Goal: Task Accomplishment & Management: Use online tool/utility

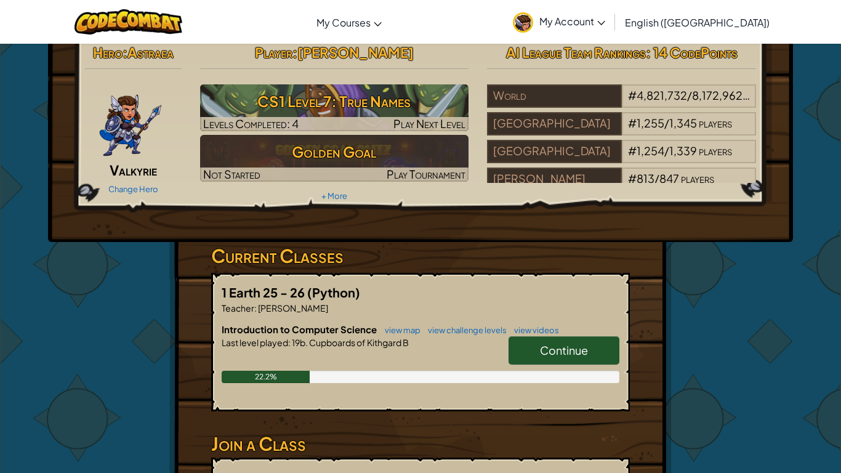
scroll to position [18, 0]
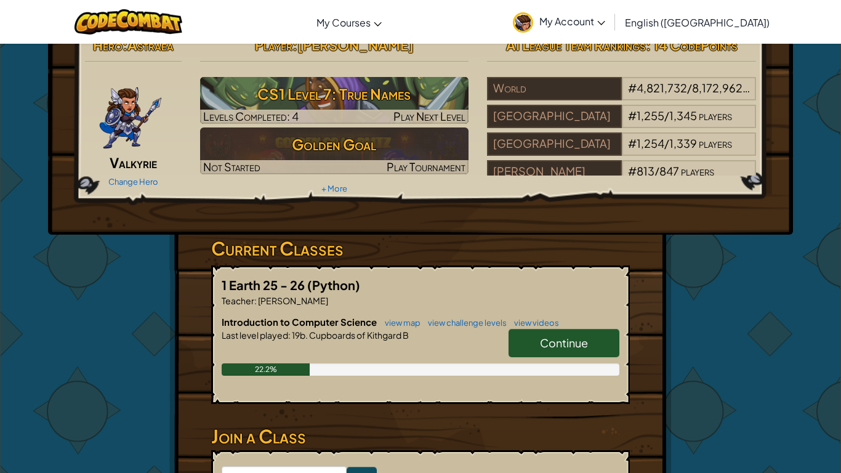
click at [558, 338] on span "Continue" at bounding box center [564, 342] width 48 height 14
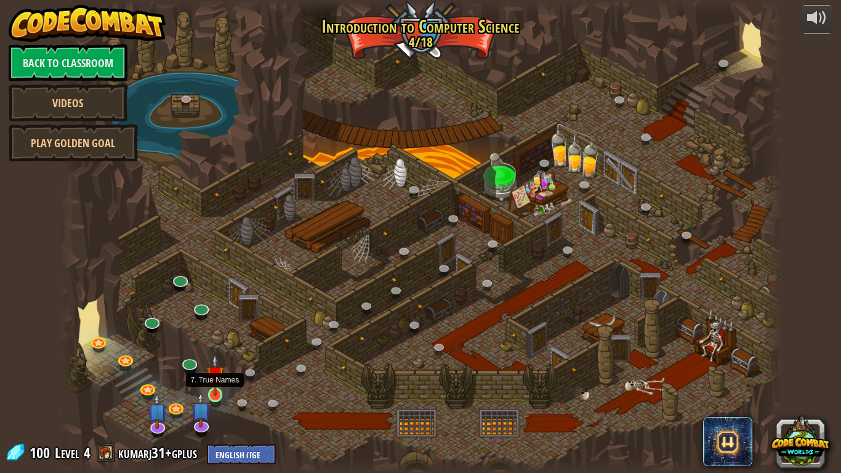
click at [215, 382] on img at bounding box center [215, 375] width 18 height 42
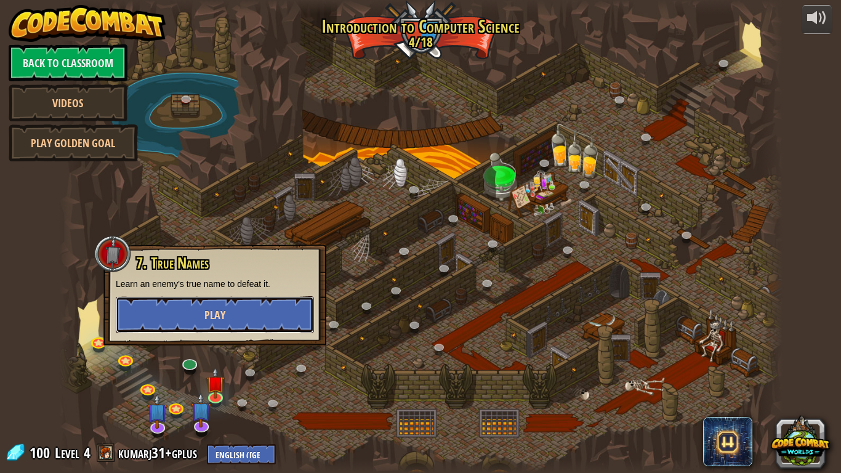
click at [278, 309] on button "Play" at bounding box center [215, 314] width 198 height 37
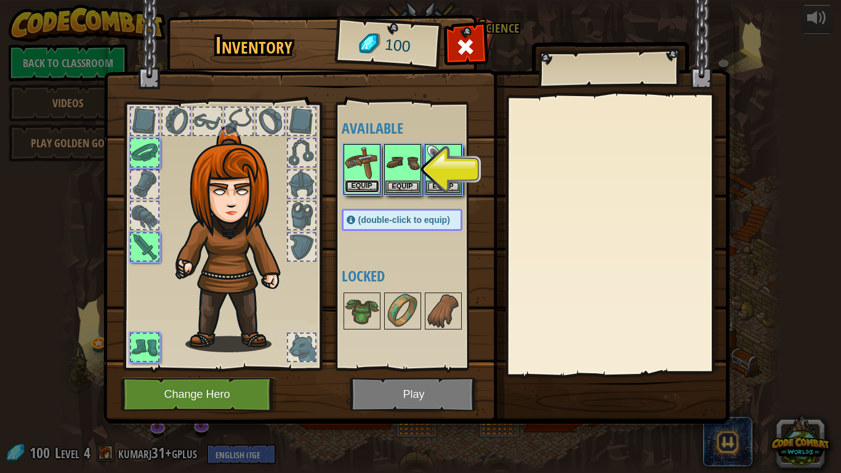
click at [368, 186] on button "Equip" at bounding box center [362, 186] width 34 height 13
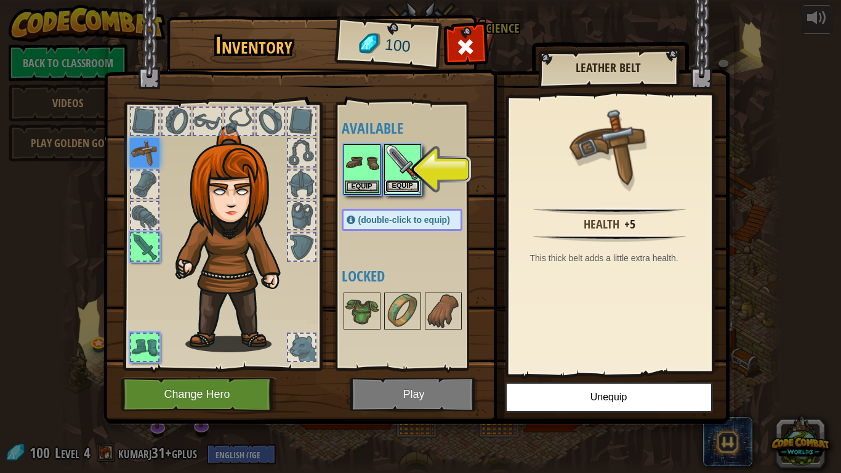
click at [409, 188] on button "Equip" at bounding box center [402, 186] width 34 height 13
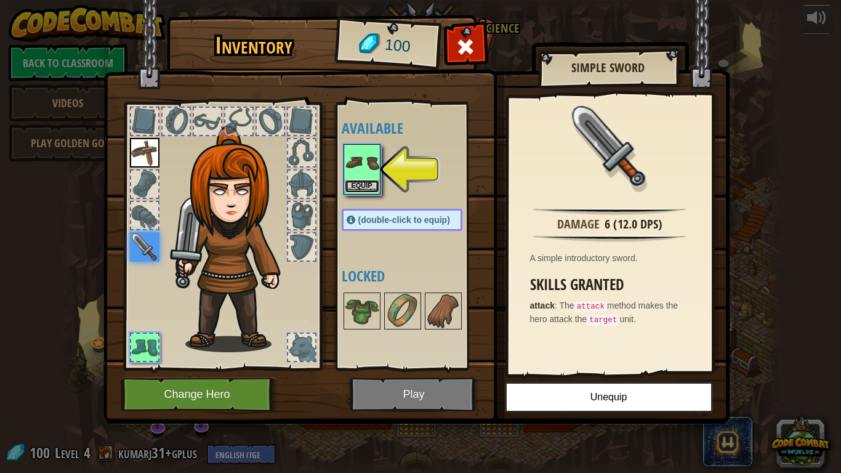
click at [371, 190] on button "Equip" at bounding box center [362, 186] width 34 height 13
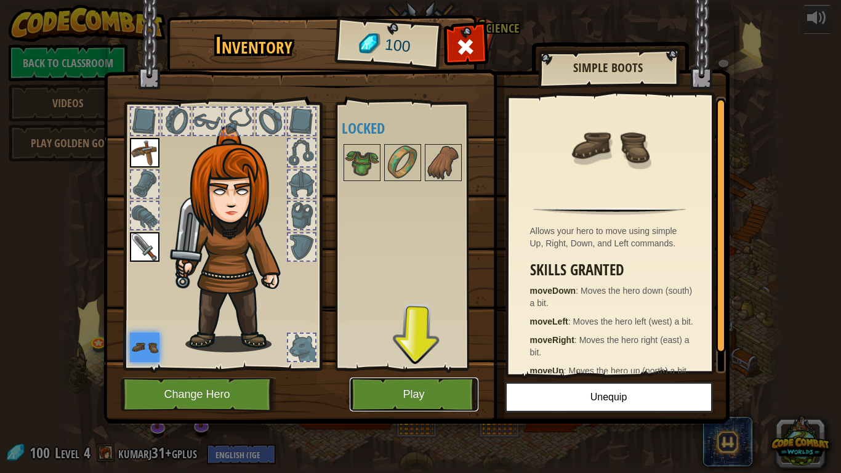
click at [433, 398] on button "Play" at bounding box center [414, 394] width 129 height 34
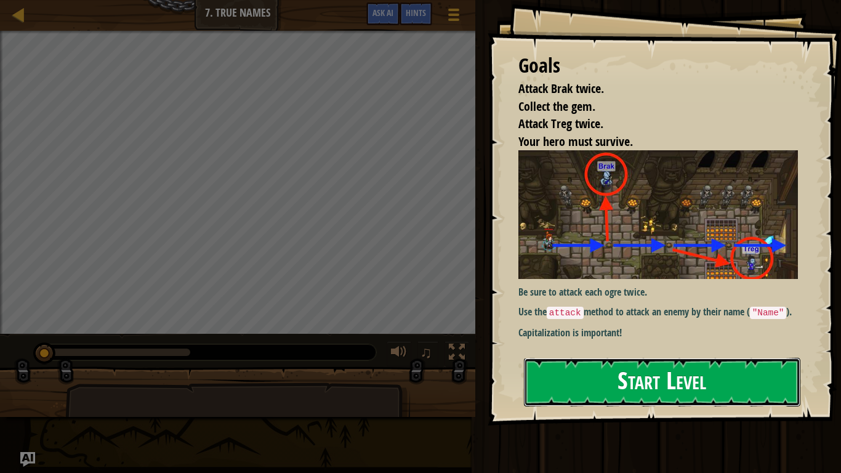
click at [670, 390] on button "Start Level" at bounding box center [662, 382] width 276 height 49
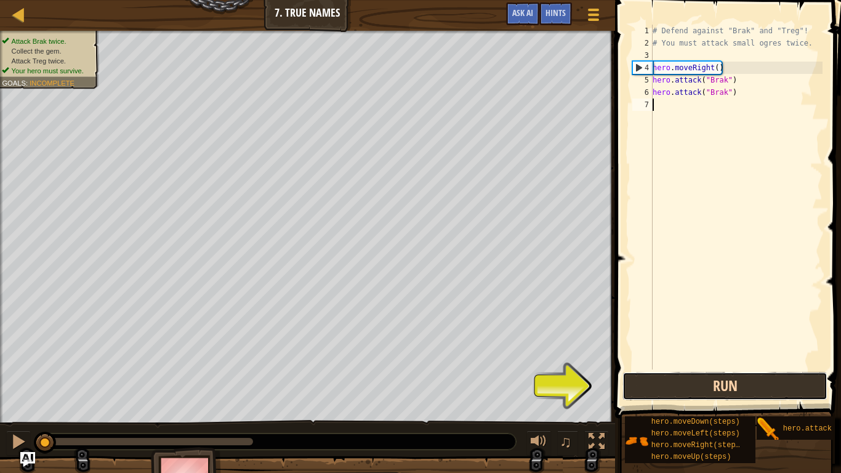
click at [672, 377] on button "Run" at bounding box center [724, 386] width 205 height 28
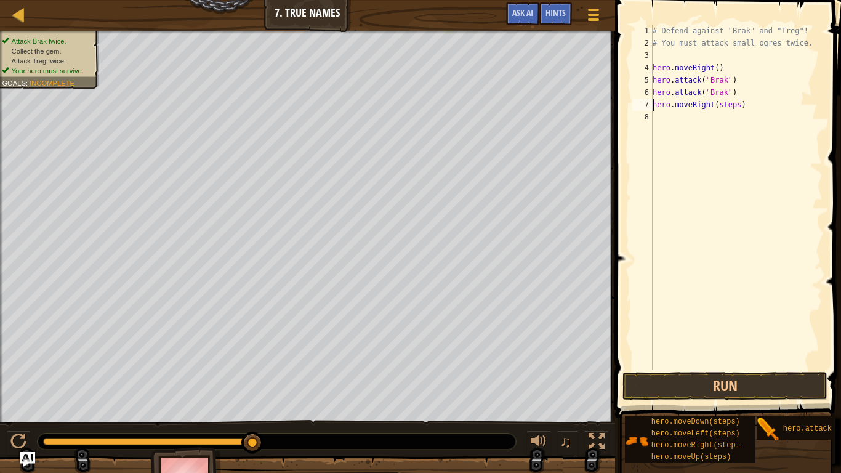
click at [738, 106] on div "# Defend against "Brak" and "Treg"! # You must attack small ogres twice. hero .…" at bounding box center [736, 209] width 172 height 369
click at [634, 392] on button "Run" at bounding box center [724, 386] width 205 height 28
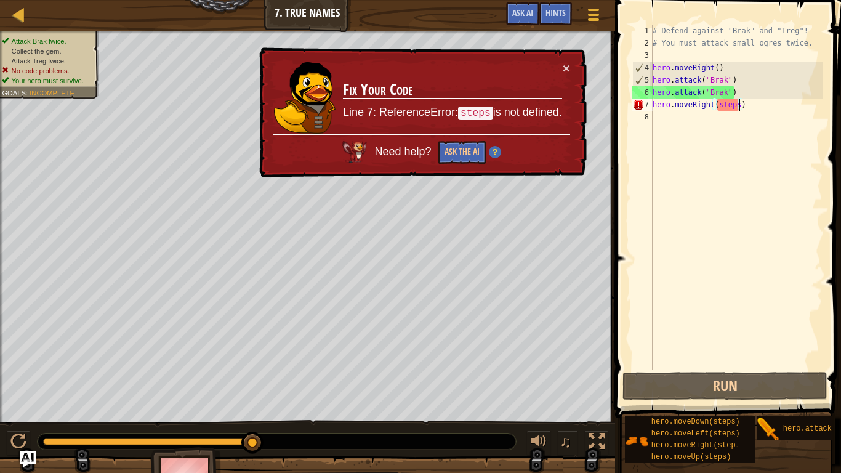
click at [23, 455] on img "Ask AI" at bounding box center [28, 459] width 16 height 16
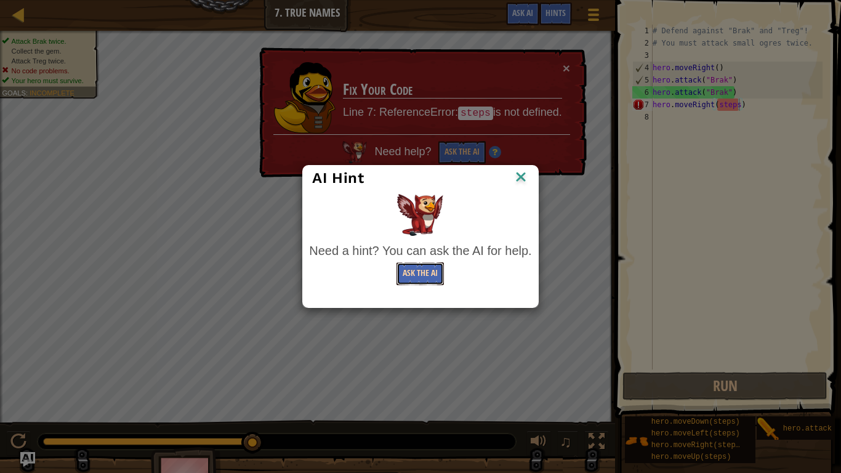
click at [422, 276] on button "Ask the AI" at bounding box center [419, 273] width 47 height 23
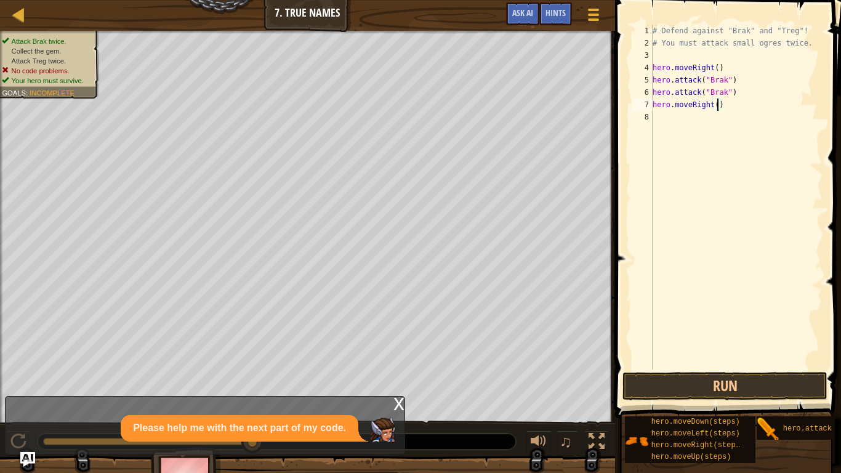
scroll to position [6, 10]
type textarea "hero.moveRight(1)"
click at [687, 383] on button "Run" at bounding box center [724, 386] width 205 height 28
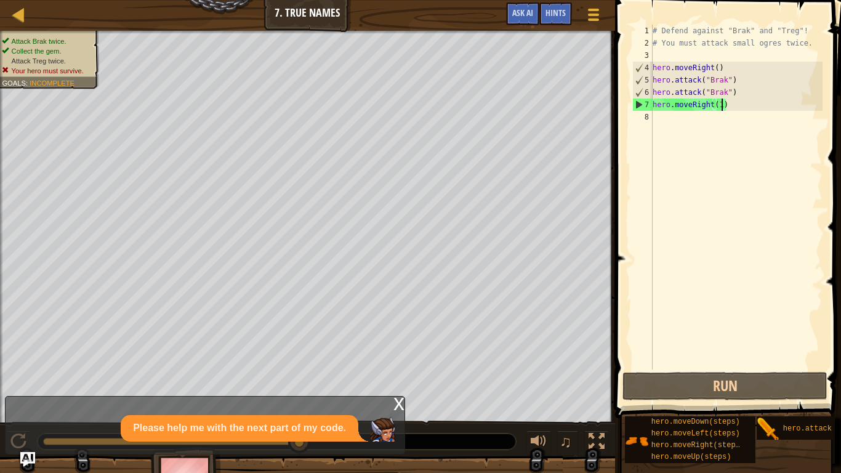
click at [321, 422] on p "Please help me with the next part of my code." at bounding box center [239, 428] width 213 height 14
click at [383, 430] on img at bounding box center [382, 429] width 25 height 25
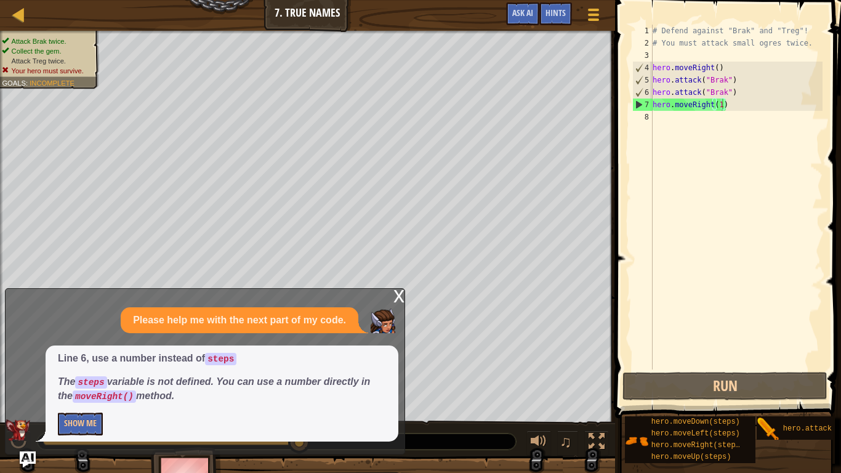
click at [33, 455] on img "Ask AI" at bounding box center [28, 459] width 16 height 16
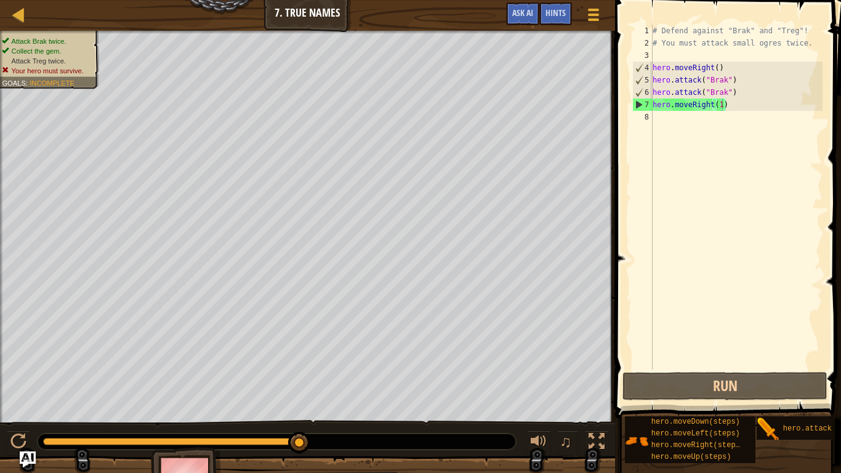
click at [23, 462] on img "Ask AI" at bounding box center [28, 459] width 16 height 16
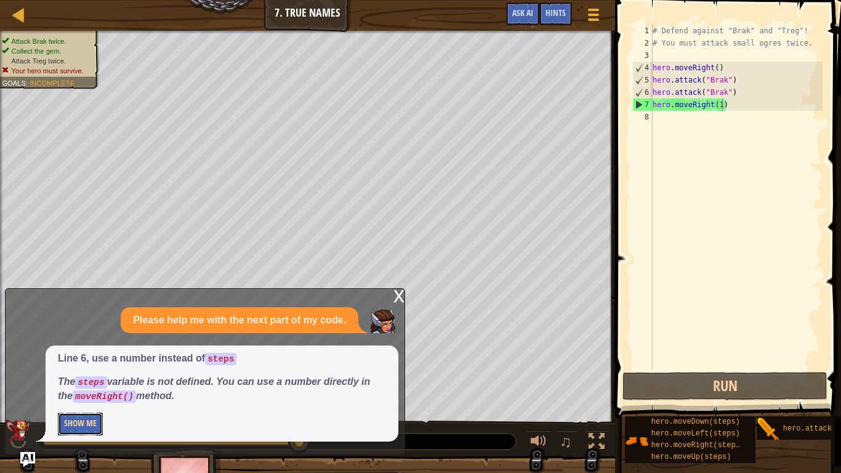
click at [87, 430] on button "Show Me" at bounding box center [80, 423] width 45 height 23
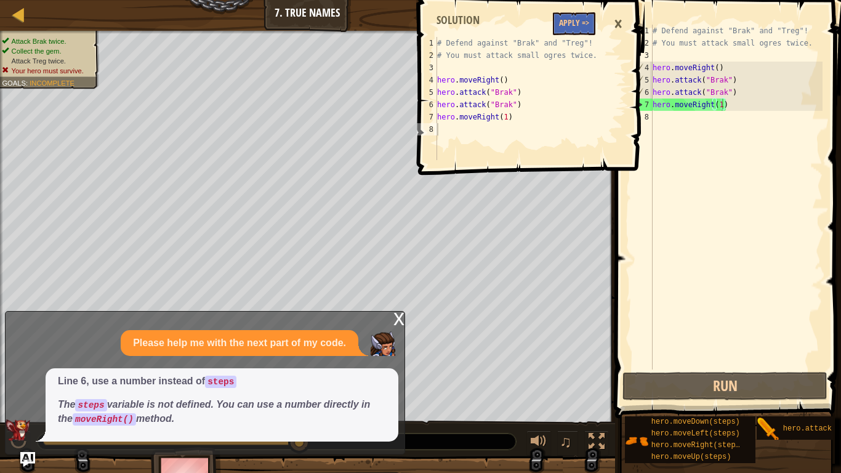
click at [697, 140] on div "# Defend against "Brak" and "Treg"! # You must attack small ogres twice. hero .…" at bounding box center [736, 209] width 172 height 369
click at [574, 37] on div "# Defend against "Brak" and "Treg"! # You must attack small ogres twice. hero .…" at bounding box center [520, 111] width 172 height 148
type textarea "# Defend against "Brak" and "Treg"!"
click at [562, 21] on button "Apply =>" at bounding box center [574, 23] width 42 height 23
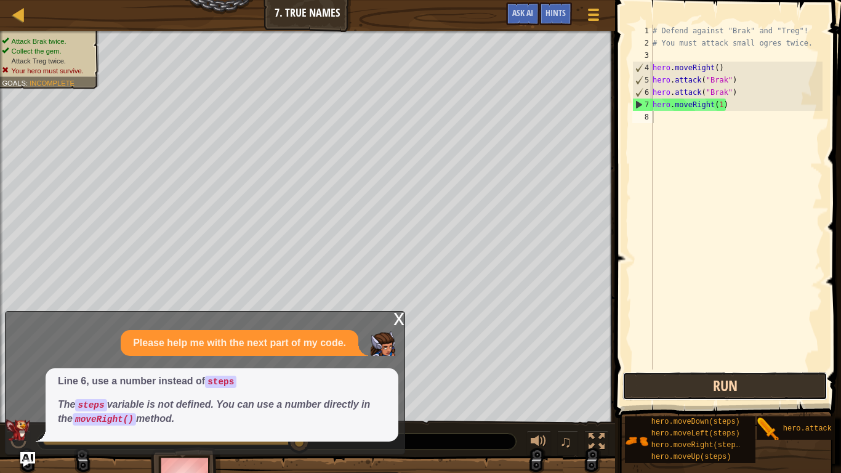
click at [691, 385] on button "Run" at bounding box center [724, 386] width 205 height 28
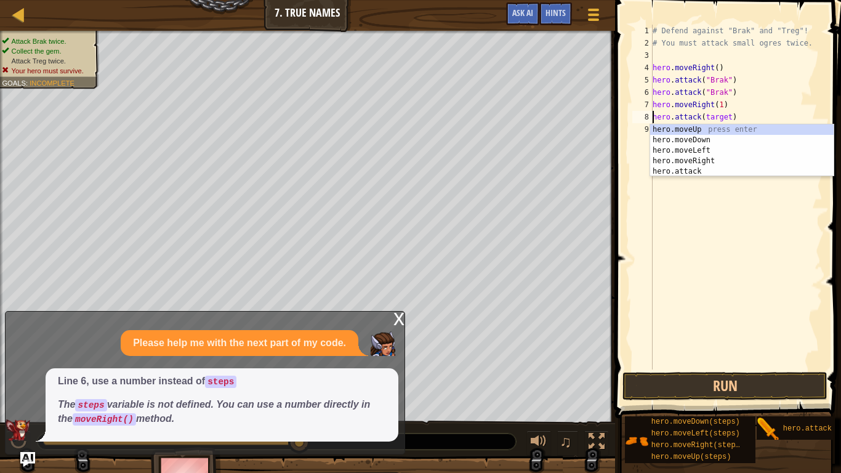
click at [719, 114] on div "# Defend against "Brak" and "Treg"! # You must attack small ogres twice. hero .…" at bounding box center [736, 209] width 172 height 369
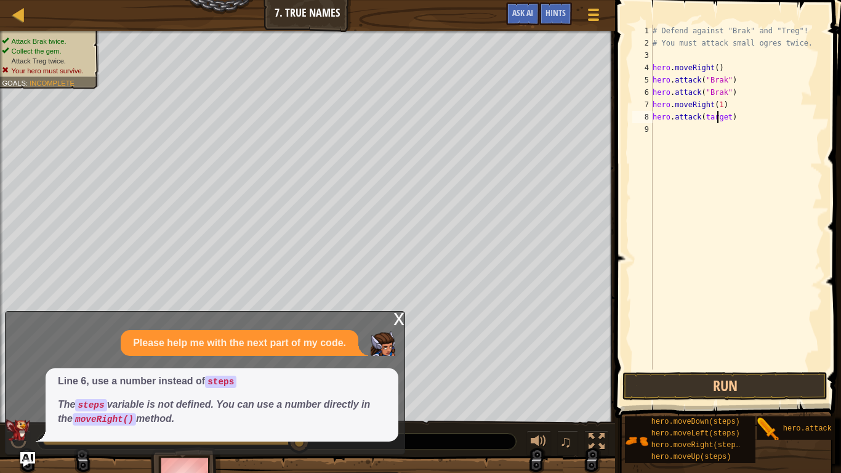
click at [729, 118] on div "# Defend against "Brak" and "Treg"! # You must attack small ogres twice. hero .…" at bounding box center [736, 209] width 172 height 369
type textarea "hero.attack(treg)"
click at [701, 246] on div "# Defend against "Brak" and "Treg"! # You must attack small ogres twice. hero .…" at bounding box center [736, 209] width 172 height 369
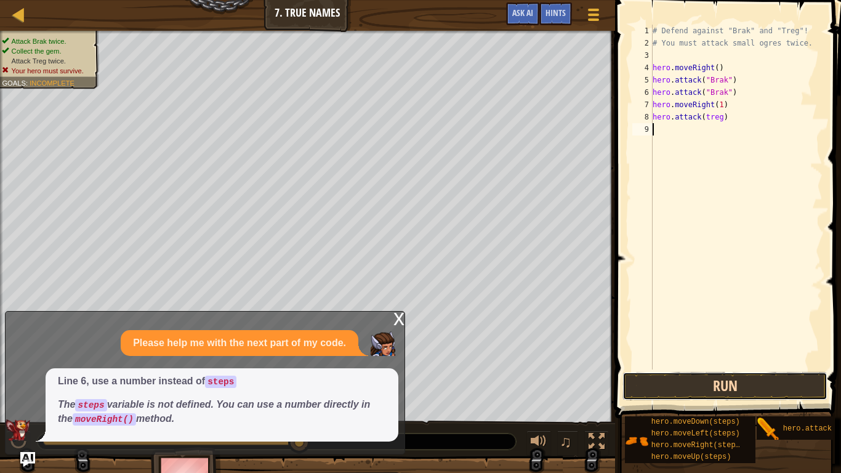
click at [732, 381] on button "Run" at bounding box center [724, 386] width 205 height 28
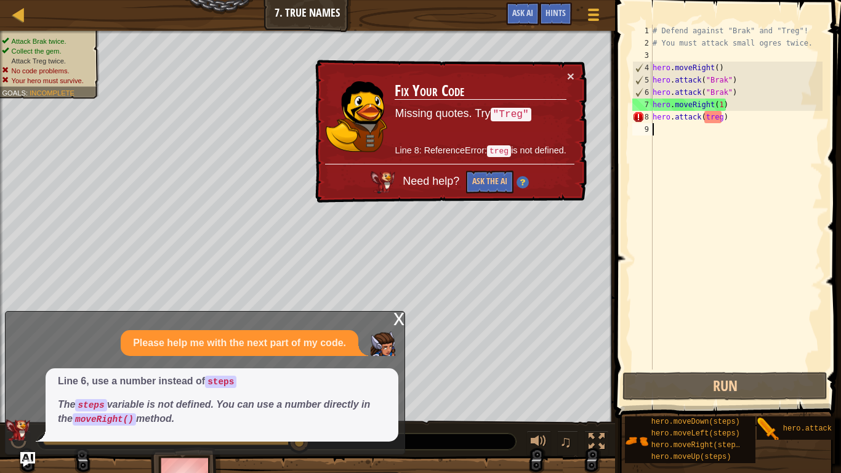
click at [721, 118] on div "# Defend against "Brak" and "Treg"! # You must attack small ogres twice. hero .…" at bounding box center [736, 209] width 172 height 369
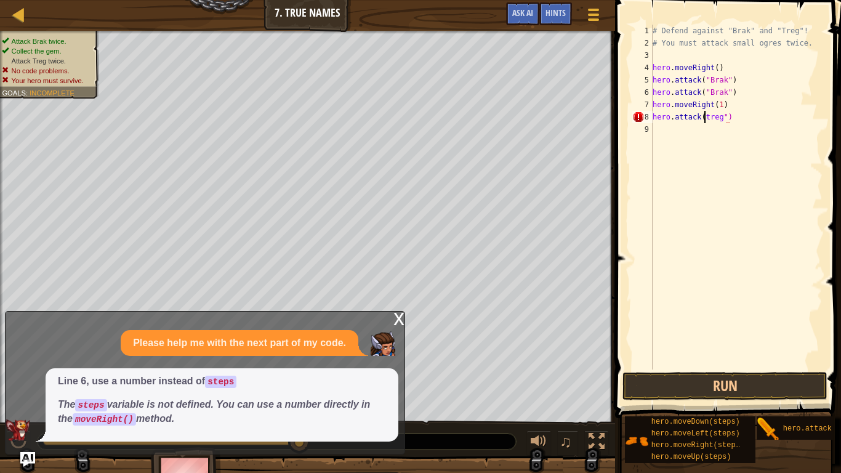
click at [702, 117] on div "# Defend against "Brak" and "Treg"! # You must attack small ogres twice. hero .…" at bounding box center [736, 209] width 172 height 369
type textarea "hero.attack("treg")"
click at [800, 126] on div "# Defend against "Brak" and "Treg"! # You must attack small ogres twice. hero .…" at bounding box center [736, 209] width 172 height 369
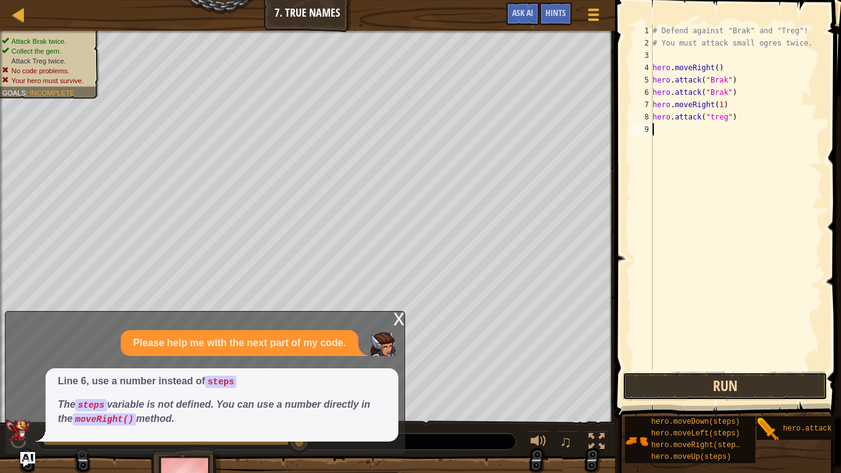
click at [695, 384] on button "Run" at bounding box center [724, 386] width 205 height 28
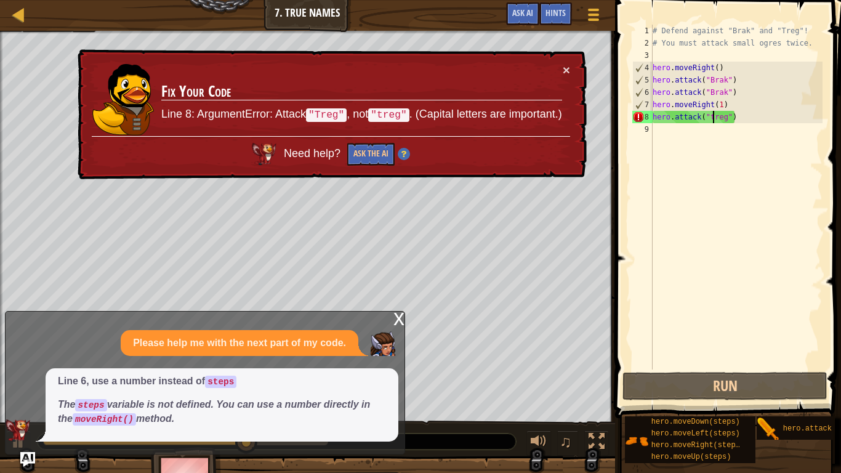
click at [712, 118] on div "# Defend against "Brak" and "Treg"! # You must attack small ogres twice. hero .…" at bounding box center [736, 209] width 172 height 369
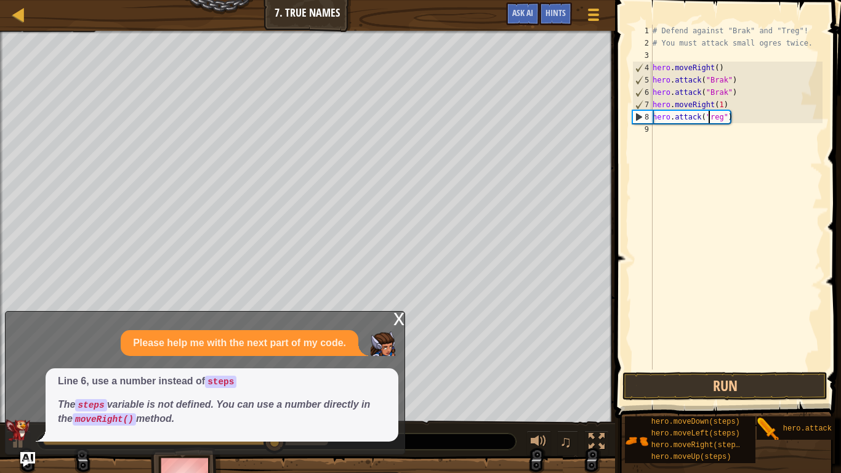
scroll to position [6, 9]
click at [732, 382] on button "Run" at bounding box center [724, 386] width 205 height 28
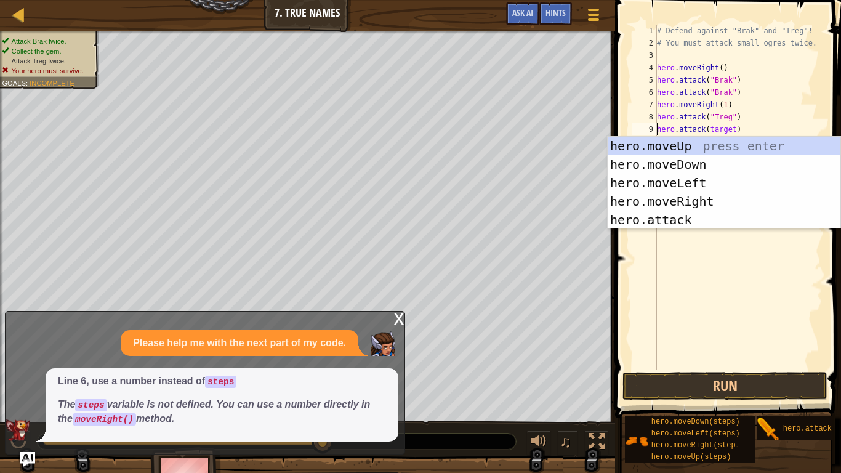
click at [729, 129] on div "# Defend against "Brak" and "Treg"! # You must attack small ogres twice. hero .…" at bounding box center [738, 209] width 168 height 369
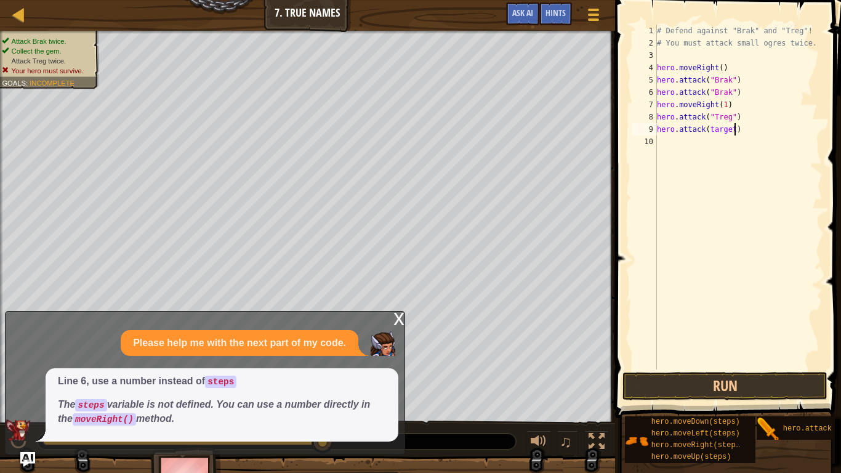
click at [734, 130] on div "# Defend against "Brak" and "Treg"! # You must attack small ogres twice. hero .…" at bounding box center [738, 209] width 168 height 369
type textarea "hero.attack("Treg")"
click at [735, 383] on button "Run" at bounding box center [724, 386] width 205 height 28
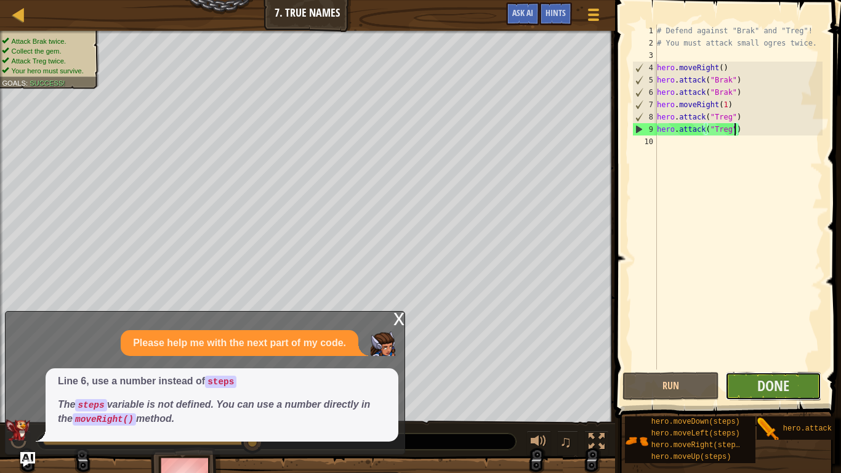
click at [794, 391] on button "Done" at bounding box center [773, 386] width 97 height 28
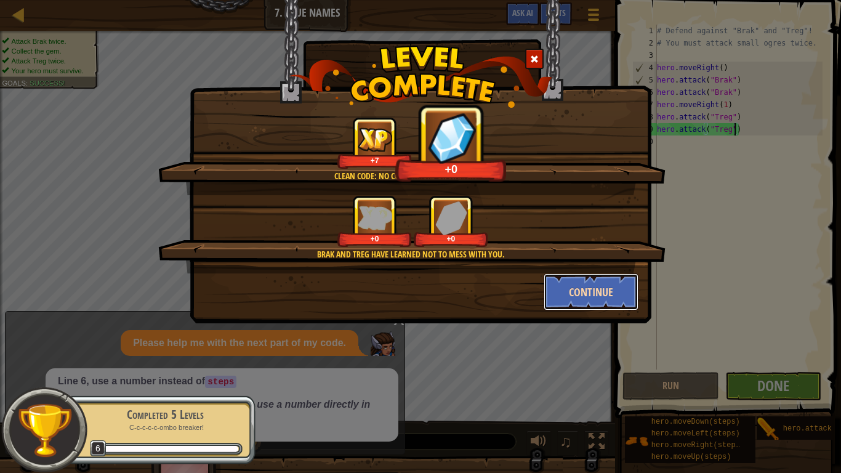
click at [605, 284] on button "Continue" at bounding box center [590, 291] width 95 height 37
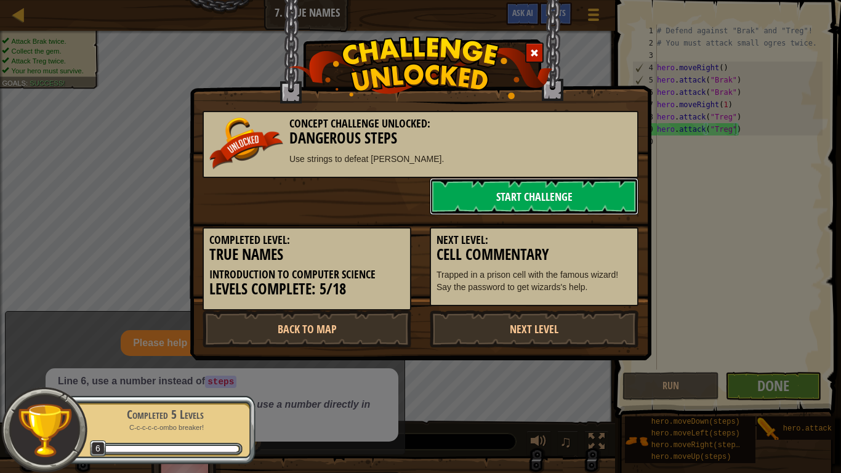
click at [521, 193] on link "Start Challenge" at bounding box center [534, 196] width 209 height 37
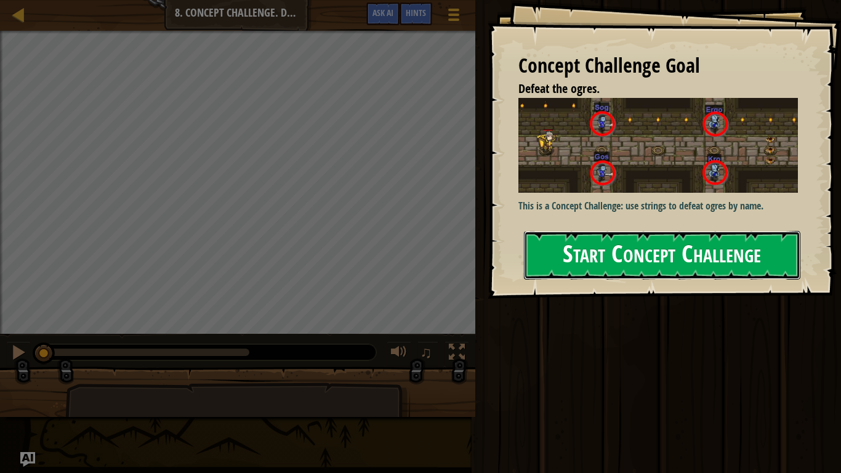
click at [654, 247] on button "Start Concept Challenge" at bounding box center [662, 255] width 276 height 49
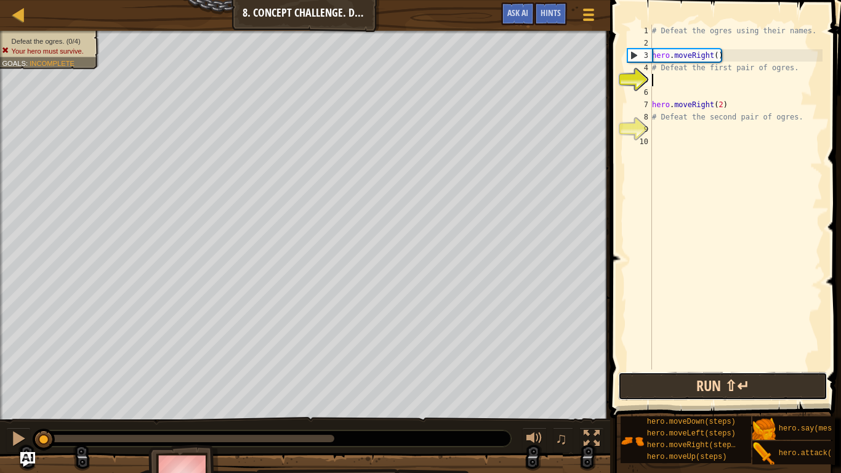
click at [690, 396] on button "Run ⇧↵" at bounding box center [722, 386] width 209 height 28
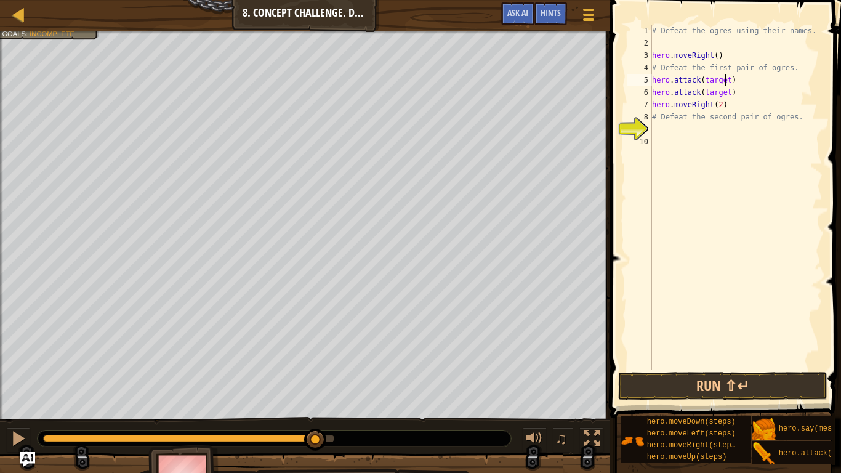
click at [727, 80] on div "# Defeat the ogres using their names. hero . moveRight ( ) # Defeat the first p…" at bounding box center [735, 209] width 173 height 369
click at [731, 81] on div "# Defeat the ogres using their names. hero . moveRight ( ) # Defeat the first p…" at bounding box center [735, 209] width 173 height 369
click at [730, 94] on div "# Defeat the ogres using their names. hero . moveRight ( ) # Defeat the first p…" at bounding box center [735, 209] width 173 height 369
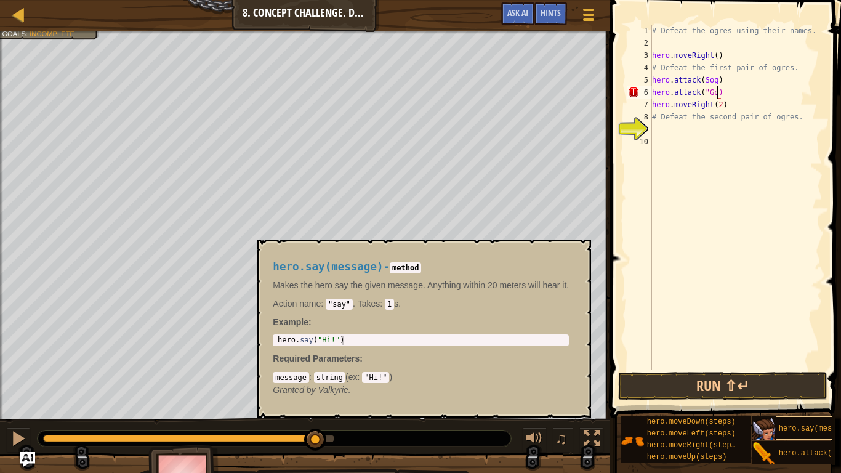
scroll to position [6, 10]
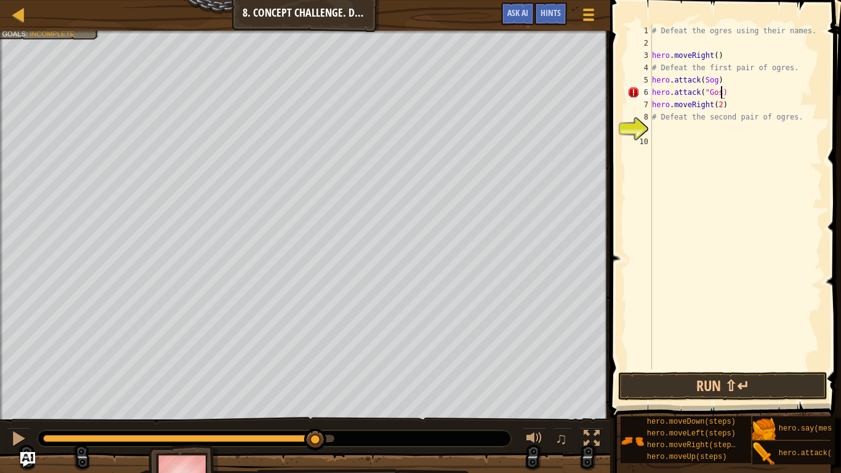
click at [704, 80] on div "# Defeat the ogres using their names. hero . moveRight ( ) # Defeat the first p…" at bounding box center [735, 209] width 173 height 369
click at [719, 81] on div "# Defeat the ogres using their names. hero . moveRight ( ) # Defeat the first p…" at bounding box center [735, 209] width 173 height 369
click at [721, 93] on div "# Defeat the ogres using their names. hero . moveRight ( ) # Defeat the first p…" at bounding box center [735, 209] width 173 height 369
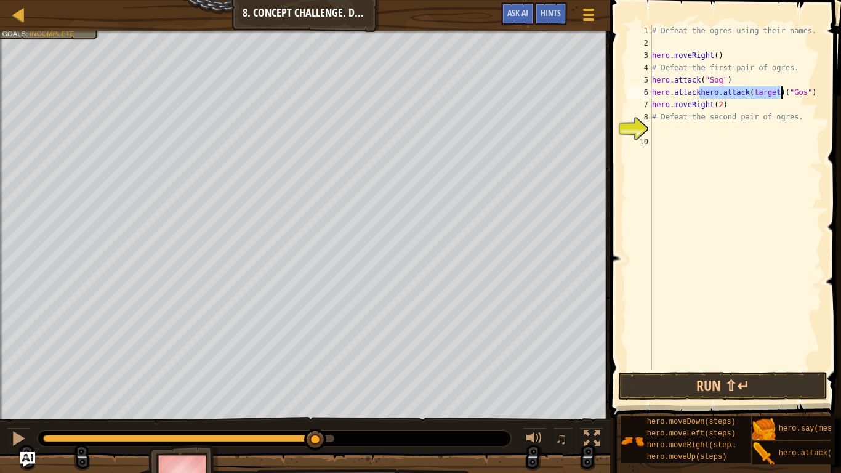
click at [778, 92] on div "# Defeat the ogres using their names. hero . moveRight ( ) # Defeat the first p…" at bounding box center [735, 197] width 173 height 345
click at [720, 93] on div "# Defeat the ogres using their names. hero . moveRight ( ) # Defeat the first p…" at bounding box center [735, 209] width 173 height 369
click at [742, 119] on div "# Defeat the ogres using their names. hero . moveRight ( ) # Defeat the first p…" at bounding box center [735, 209] width 173 height 369
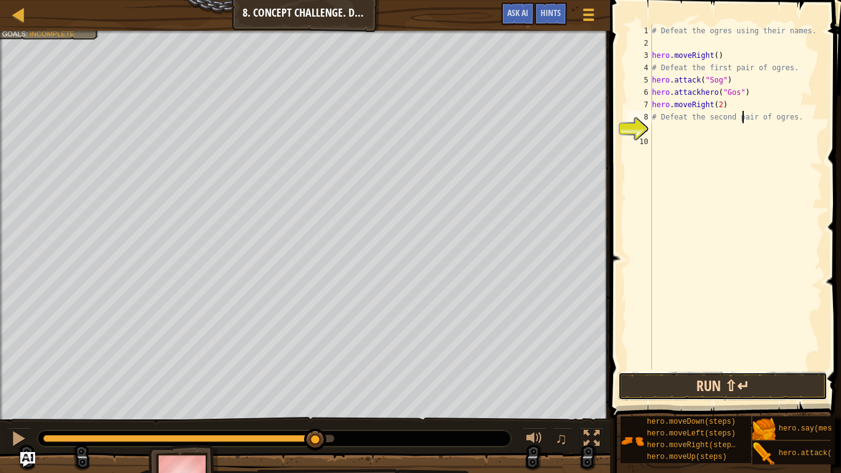
click at [685, 395] on button "Run ⇧↵" at bounding box center [722, 386] width 209 height 28
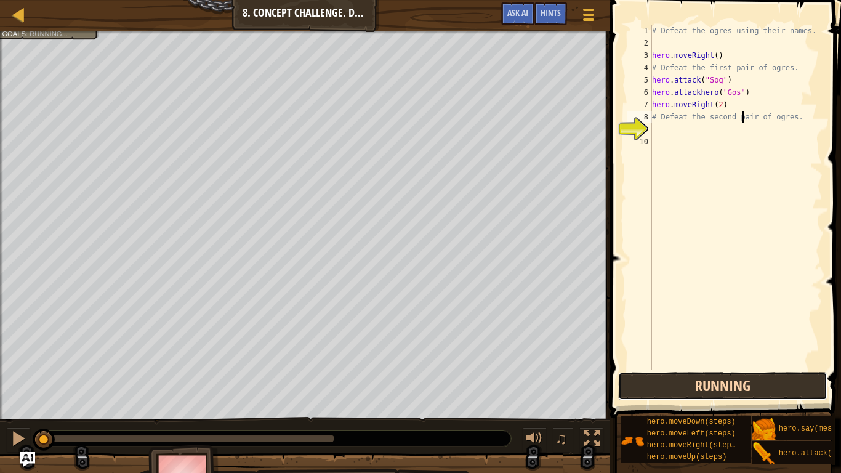
click at [685, 395] on button "Running" at bounding box center [722, 386] width 209 height 28
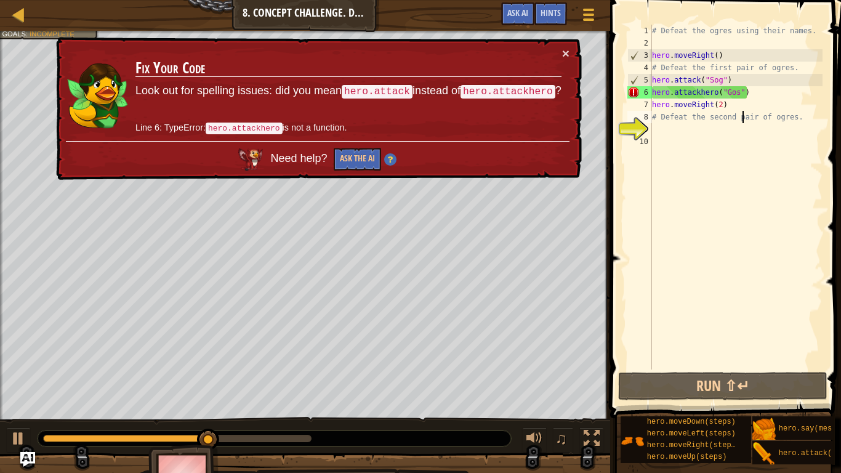
click at [713, 94] on div "# Defeat the ogres using their names. hero . moveRight ( ) # Defeat the first p…" at bounding box center [735, 209] width 173 height 369
click at [716, 94] on div "# Defeat the ogres using their names. hero . moveRight ( ) # Defeat the first p…" at bounding box center [735, 209] width 173 height 369
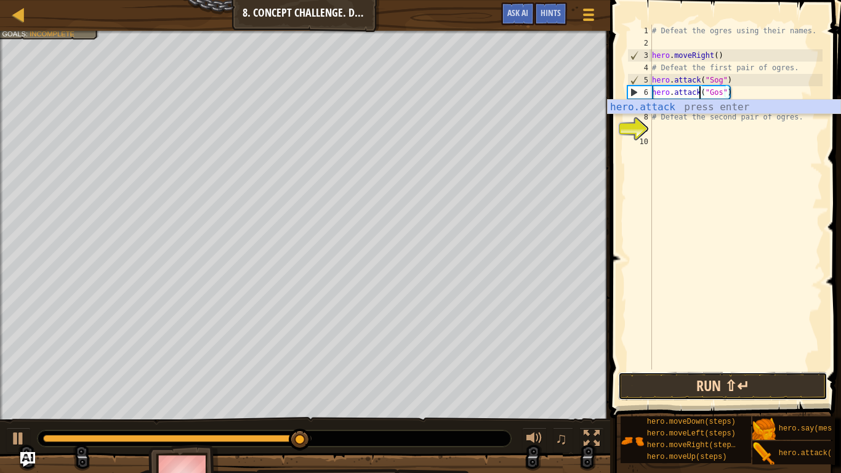
click at [753, 373] on button "Run ⇧↵" at bounding box center [722, 386] width 209 height 28
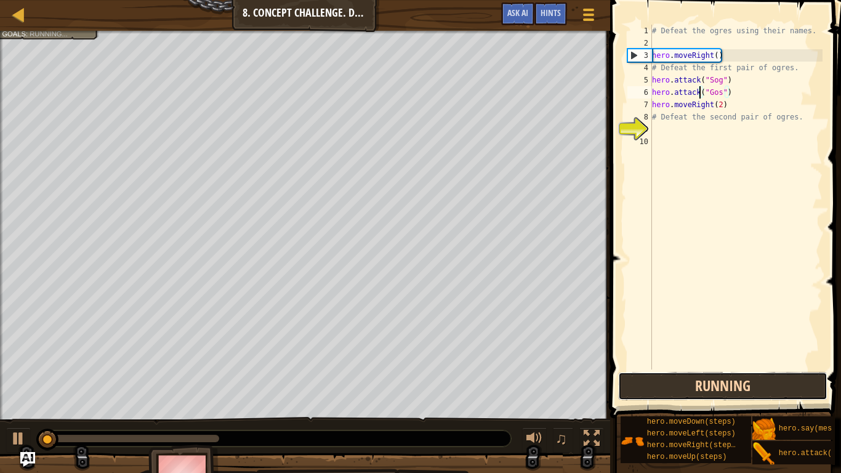
click at [747, 395] on button "Running" at bounding box center [722, 386] width 209 height 28
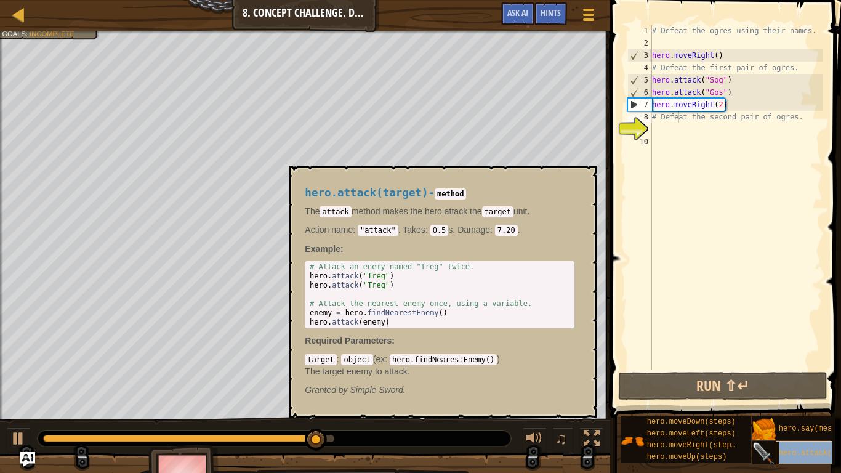
type textarea "# Defehero.attack(target)at the second pair of ogres."
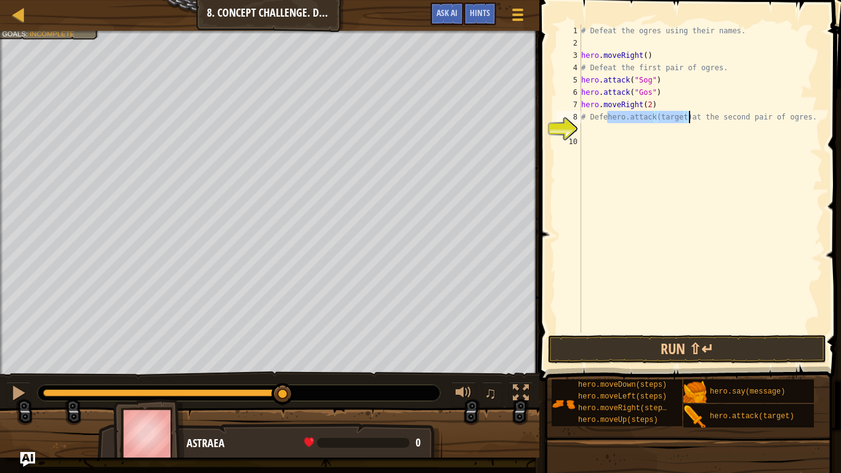
click at [767, 119] on div "# Defeat the ogres using their names. hero . moveRight ( ) # Defeat the first p…" at bounding box center [700, 191] width 244 height 332
drag, startPoint x: 809, startPoint y: 118, endPoint x: 582, endPoint y: 120, distance: 227.7
click at [582, 120] on div "# Defeat the ogres using their names. hero . moveRight ( ) # Defeat the first p…" at bounding box center [700, 191] width 244 height 332
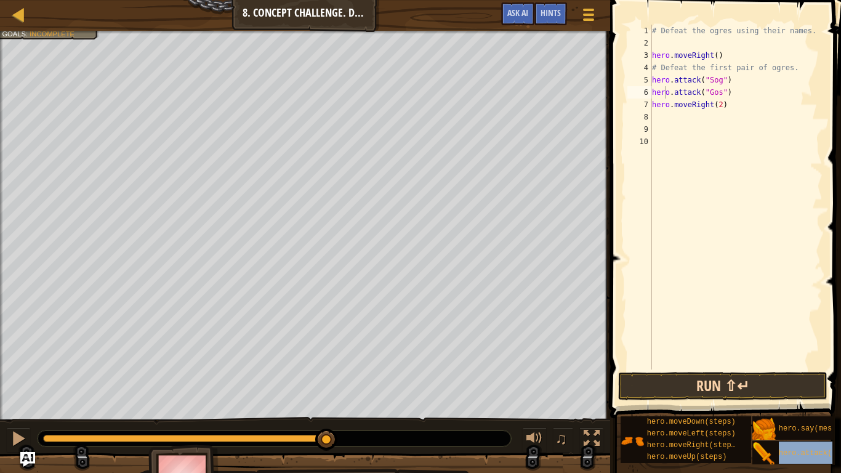
type textarea "herhero.attack(target)o.attack("Gos")"
click at [815, 95] on div "# Defeat the ogres using their names. hero . moveRight ( ) # Defeat the first p…" at bounding box center [735, 209] width 173 height 369
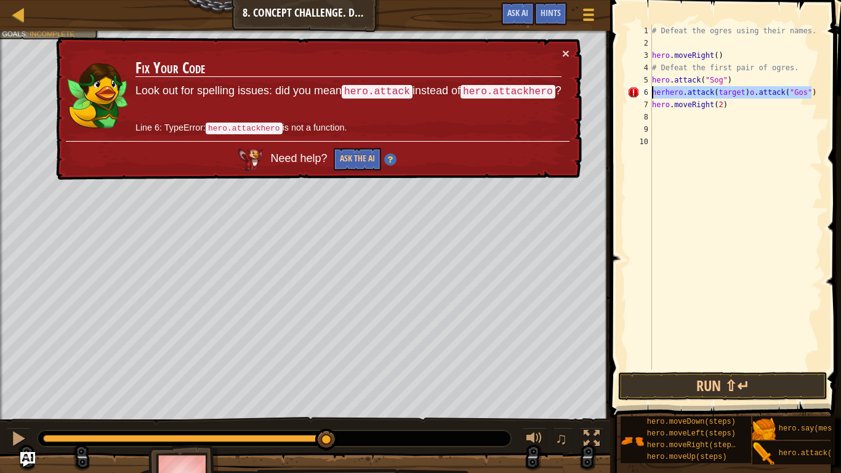
drag, startPoint x: 815, startPoint y: 96, endPoint x: 645, endPoint y: 88, distance: 170.0
click at [645, 88] on div "herhero.attack(target)o.attack("Gos") 1 2 3 4 5 6 7 8 9 10 # Defeat the ogres u…" at bounding box center [724, 197] width 198 height 345
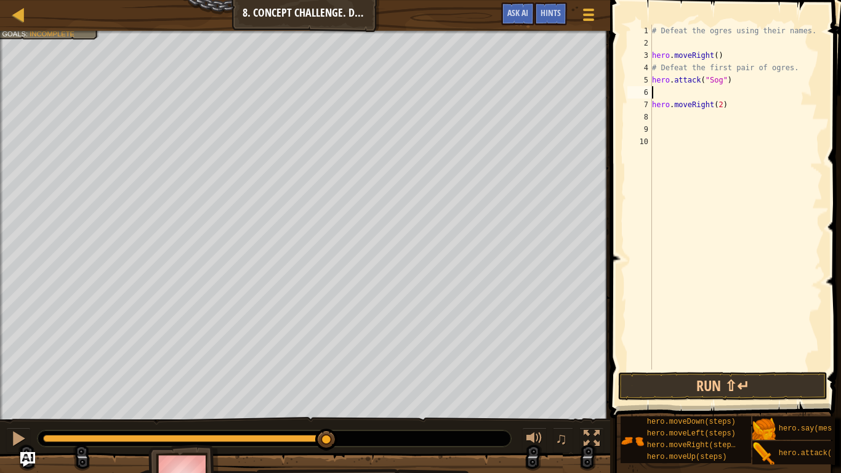
click at [729, 101] on div "# Defeat the ogres using their names. hero . moveRight ( ) # Defeat the first p…" at bounding box center [735, 209] width 173 height 369
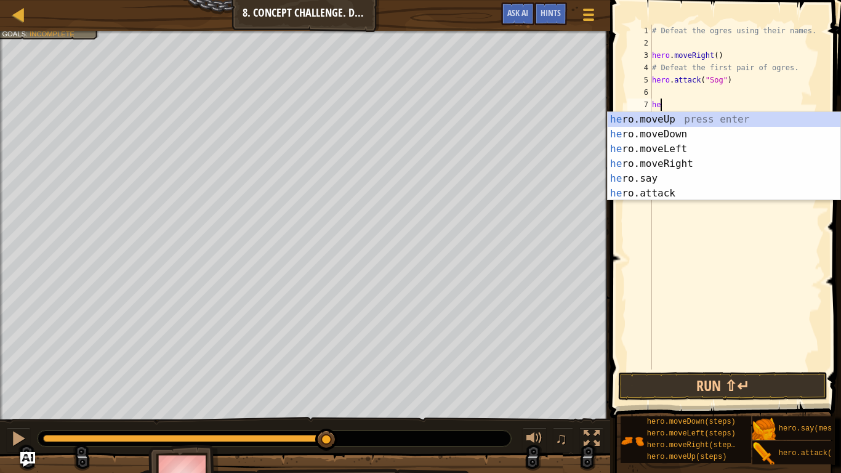
type textarea "h"
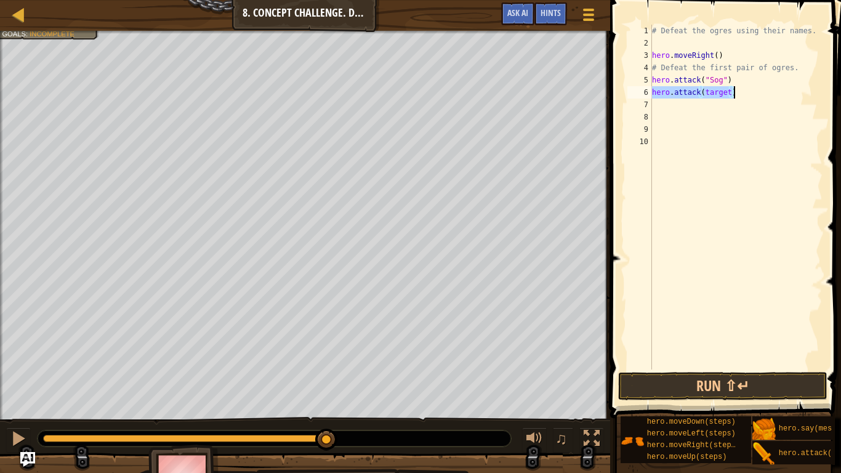
click at [731, 94] on div "# Defeat the ogres using their names. hero . moveRight ( ) # Defeat the first p…" at bounding box center [735, 197] width 173 height 345
click at [728, 92] on div "# Defeat the ogres using their names. hero . moveRight ( ) # Defeat the first p…" at bounding box center [735, 209] width 173 height 369
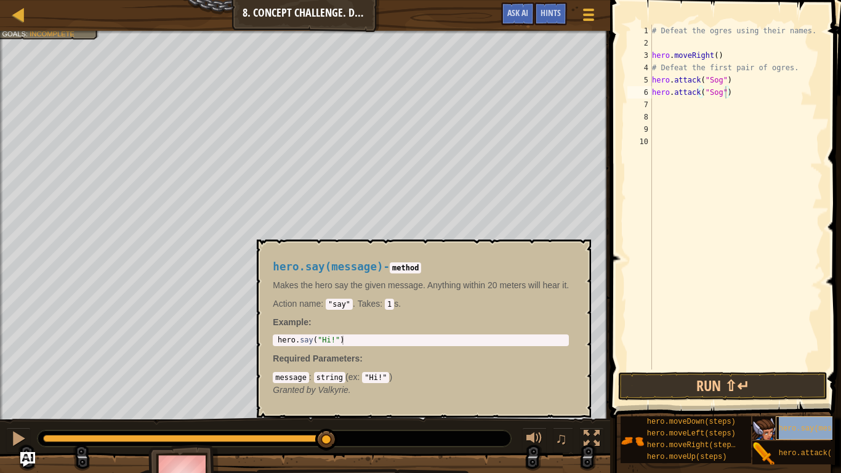
click at [800, 431] on span "hero.say(message)" at bounding box center [815, 428] width 75 height 9
click at [730, 106] on div "# Defeat the ogres using their names. hero . moveRight ( ) # Defeat the first p…" at bounding box center [735, 197] width 173 height 345
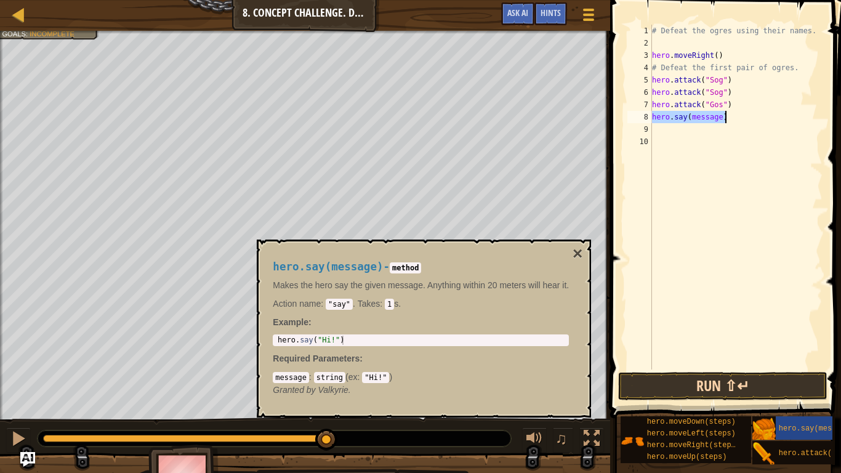
scroll to position [6, 10]
click at [722, 118] on div "# Defeat the ogres using their names. hero . moveRight ( ) # Defeat the first p…" at bounding box center [735, 197] width 173 height 345
type textarea "hero.say("Gos)"
click at [769, 214] on div "# Defeat the ogres using their names. hero . moveRight ( ) # Defeat the first p…" at bounding box center [735, 209] width 173 height 369
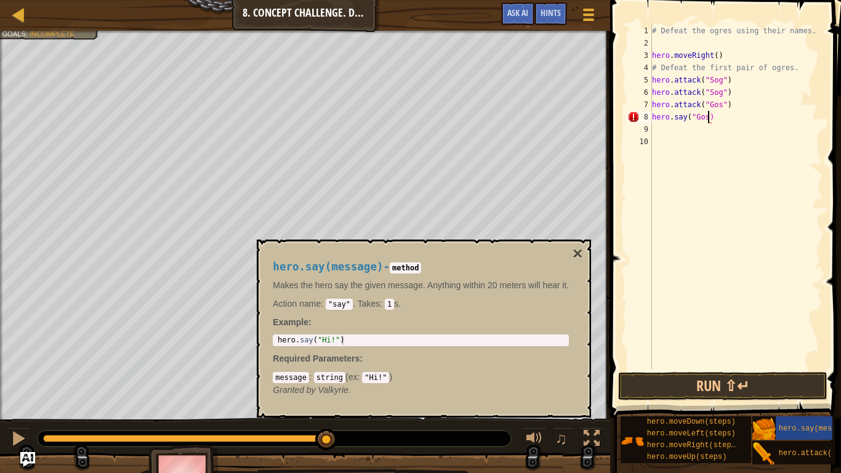
scroll to position [6, 0]
click at [705, 115] on div "# Defeat the ogres using their names. hero . moveRight ( ) # Defeat the first p…" at bounding box center [735, 209] width 173 height 369
click at [709, 119] on div "# Defeat the ogres using their names. hero . moveRight ( ) # Defeat the first p…" at bounding box center [735, 209] width 173 height 369
type textarea "hero.say("Gos")"
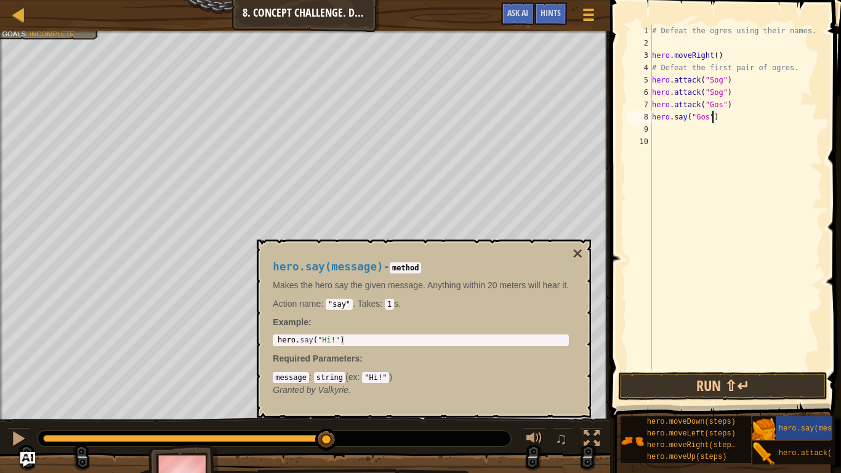
click at [790, 300] on div "# Defeat the ogres using their names. hero . moveRight ( ) # Defeat the first p…" at bounding box center [735, 209] width 173 height 369
click at [715, 378] on button "Run ⇧↵" at bounding box center [722, 386] width 209 height 28
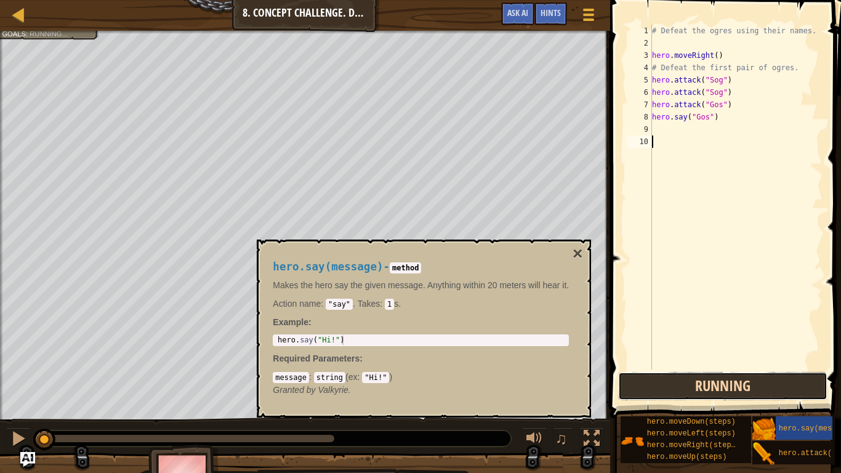
click at [717, 385] on button "Running" at bounding box center [722, 386] width 209 height 28
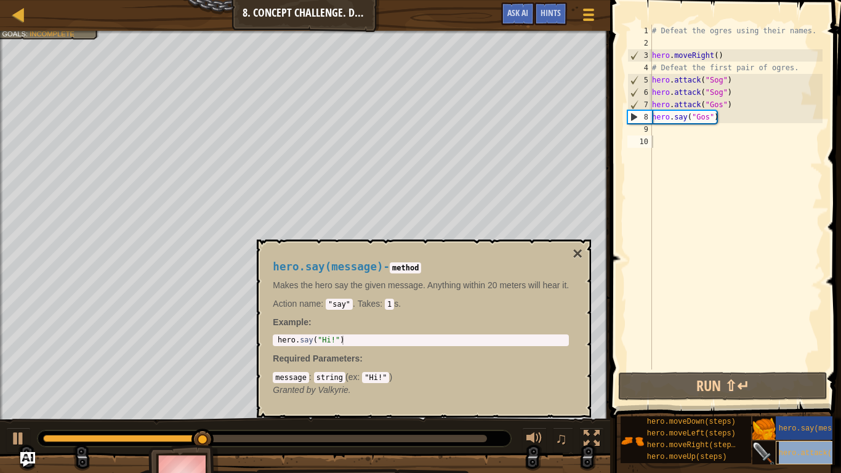
click at [796, 454] on span "hero.attack(target)" at bounding box center [820, 453] width 84 height 9
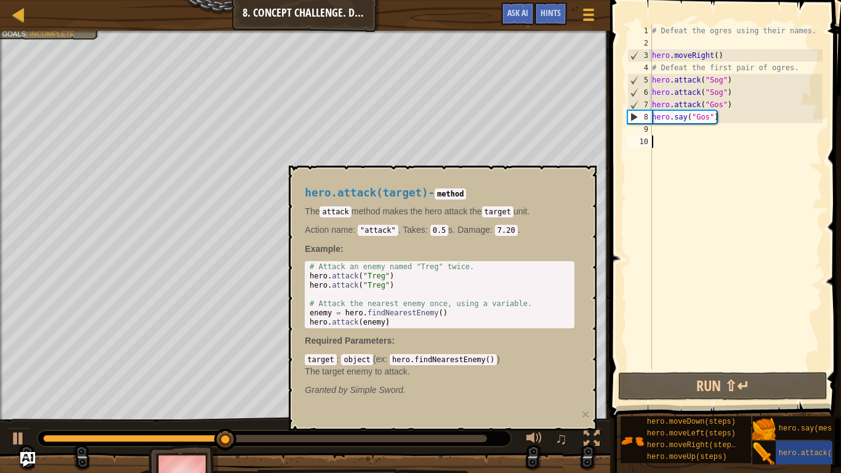
click at [685, 119] on div "# Defeat the ogres using their names. hero . moveRight ( ) # Defeat the first p…" at bounding box center [735, 209] width 173 height 369
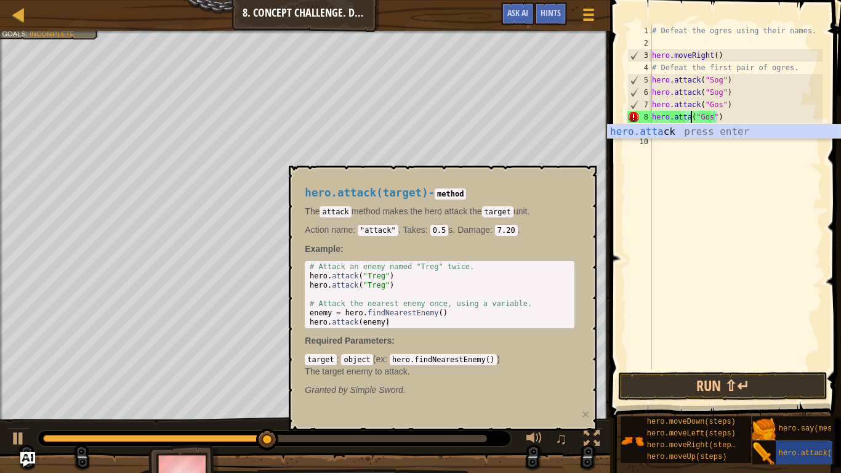
type textarea "hero.attak("Gos")"
click at [743, 324] on div "# Defeat the ogres using their names. hero . moveRight ( ) # Defeat the first p…" at bounding box center [735, 209] width 173 height 369
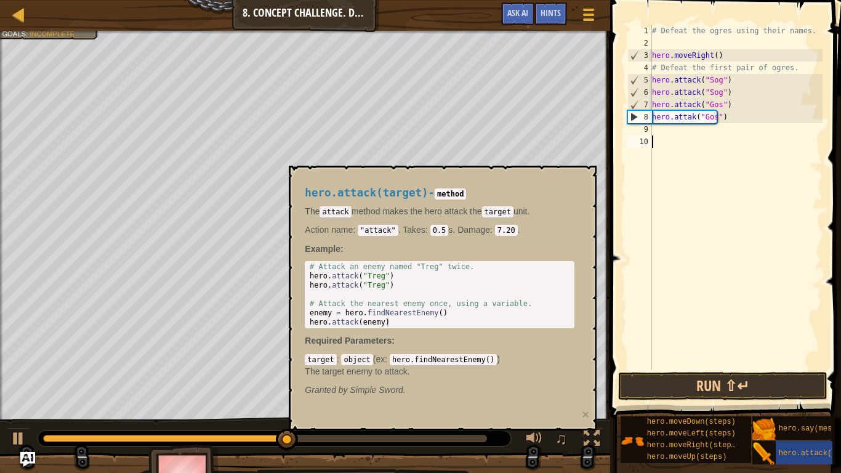
scroll to position [6, 0]
click at [741, 393] on button "Run ⇧↵" at bounding box center [722, 386] width 209 height 28
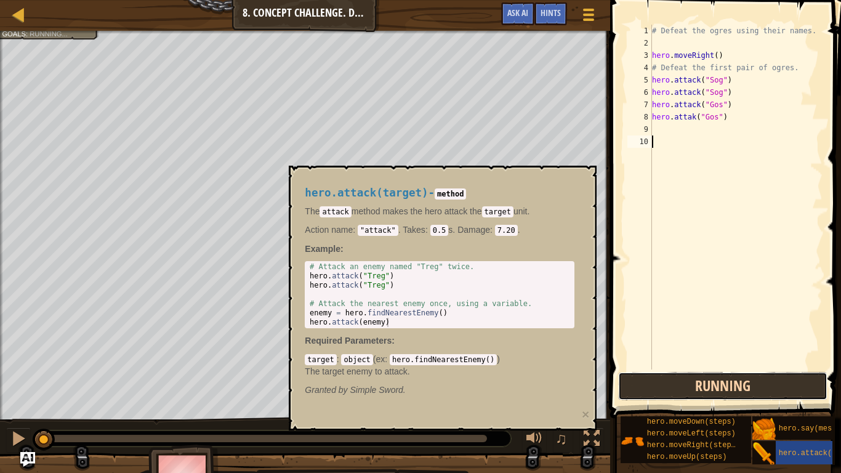
click at [737, 389] on button "Running" at bounding box center [722, 386] width 209 height 28
click at [732, 382] on button "Running" at bounding box center [722, 386] width 209 height 28
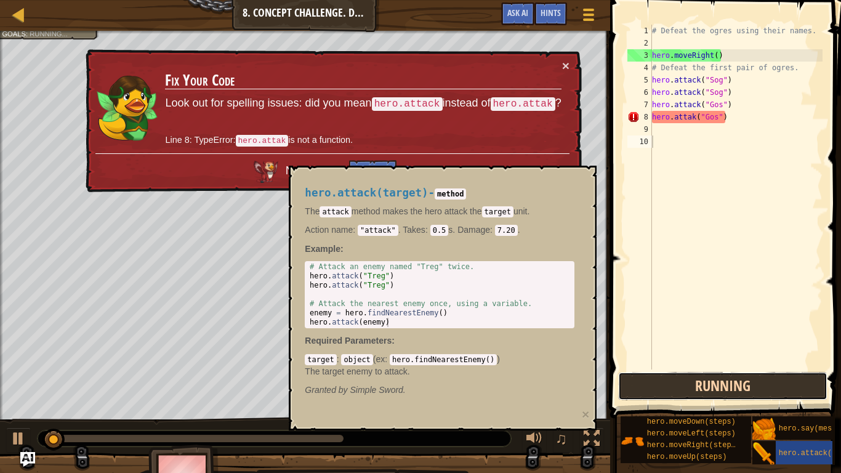
click at [780, 393] on button "Running" at bounding box center [722, 386] width 209 height 28
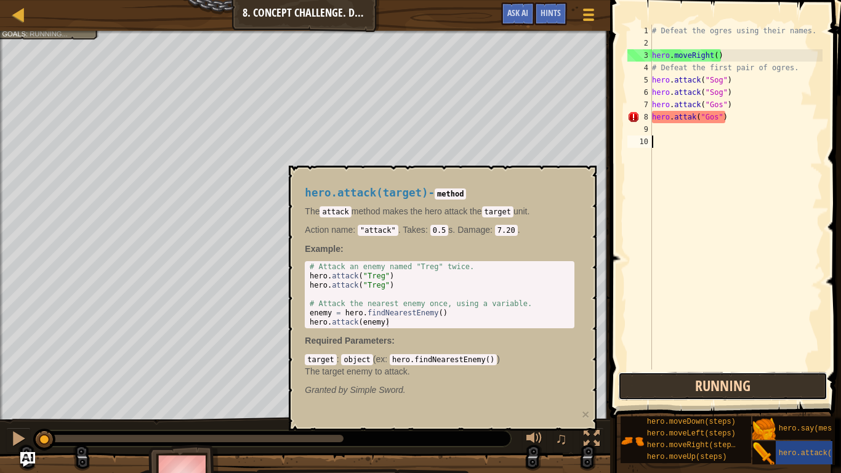
click at [785, 395] on button "Running" at bounding box center [722, 386] width 209 height 28
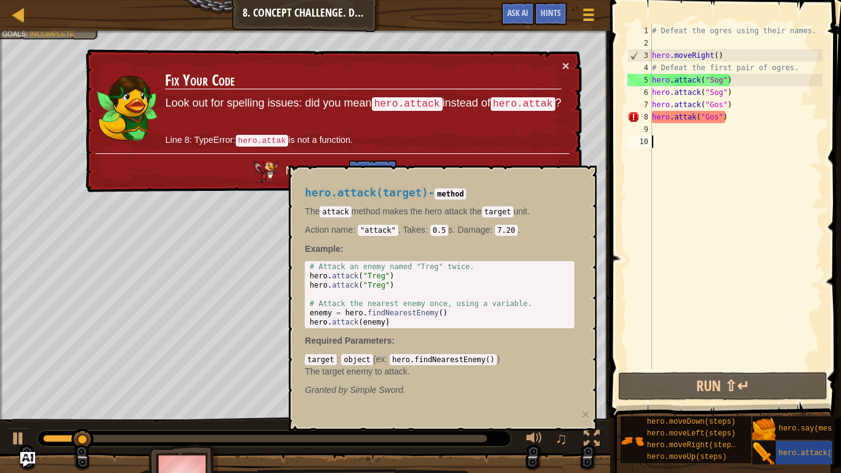
click at [691, 117] on div "# Defeat the ogres using their names. hero . moveRight ( ) # Defeat the first p…" at bounding box center [735, 209] width 173 height 369
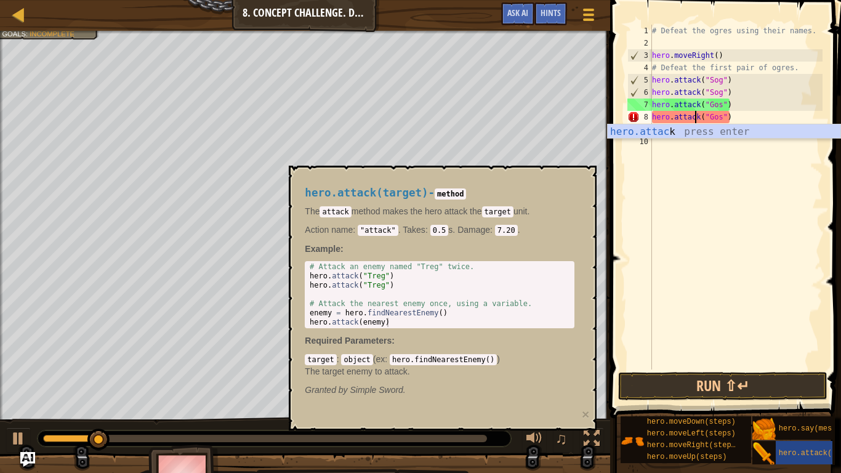
scroll to position [6, 7]
type textarea "hero.attack("Gos")"
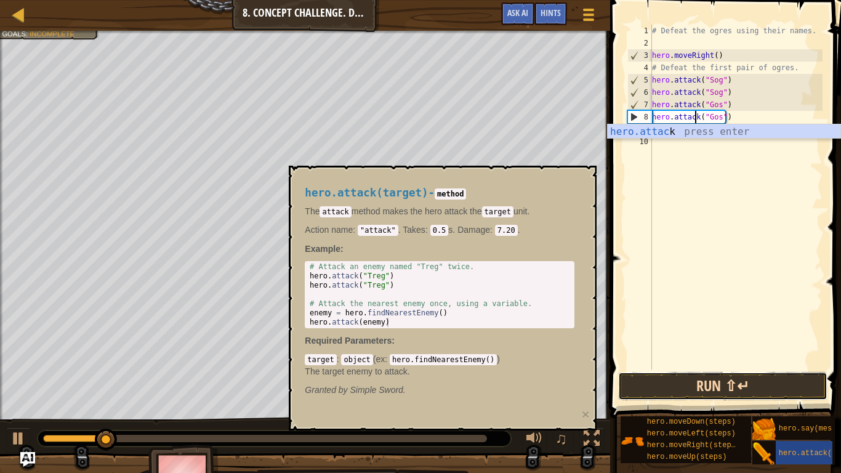
click at [791, 391] on button "Run ⇧↵" at bounding box center [722, 386] width 209 height 28
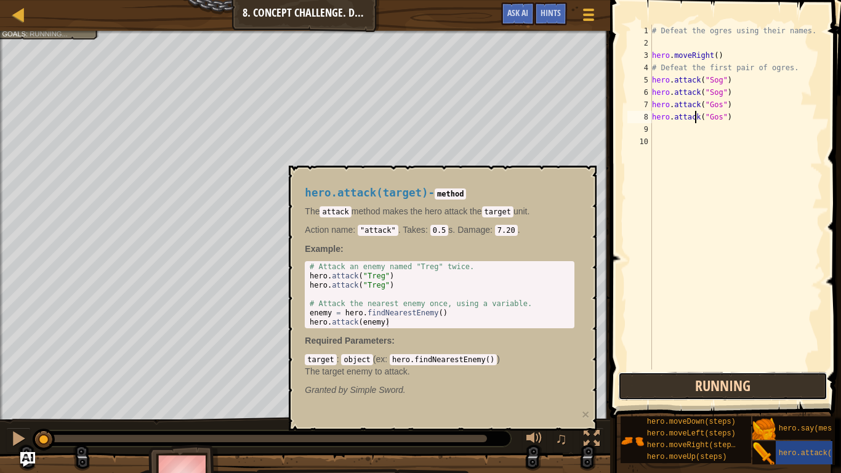
click at [791, 391] on button "Running" at bounding box center [722, 386] width 209 height 28
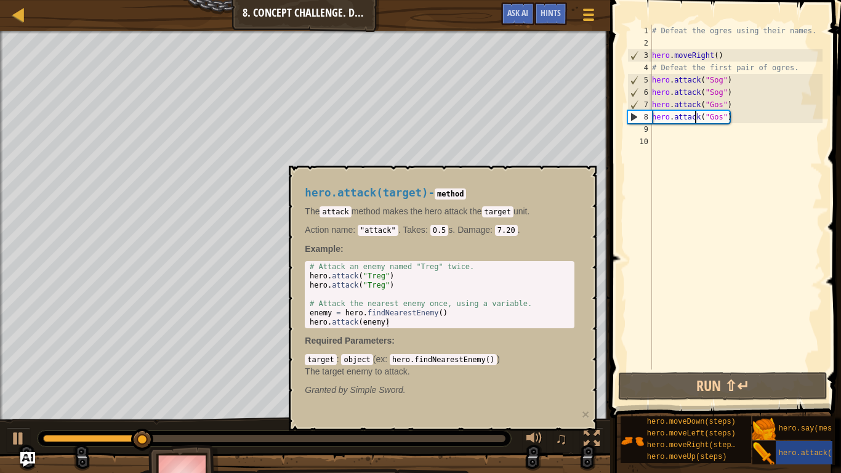
click at [772, 235] on div "# Defeat the ogres using their names. hero . moveRight ( ) # Defeat the first p…" at bounding box center [735, 209] width 173 height 369
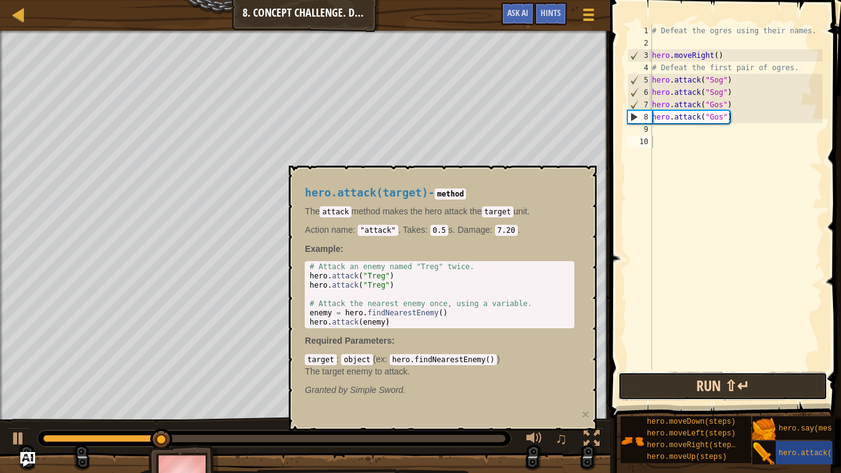
click at [747, 394] on button "Run ⇧↵" at bounding box center [722, 386] width 209 height 28
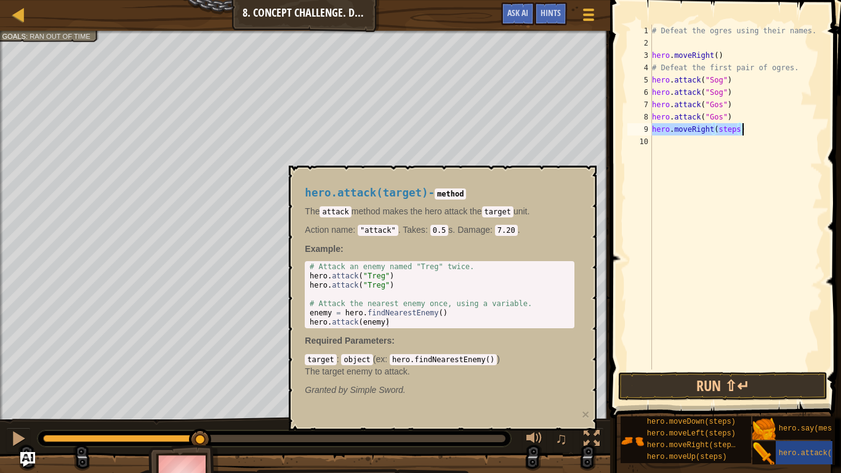
click at [737, 131] on div "# Defeat the ogres using their names. hero . moveRight ( ) # Defeat the first p…" at bounding box center [735, 197] width 173 height 345
type textarea "hero.moveRight(st)"
